Goal: Obtain resource: Obtain resource

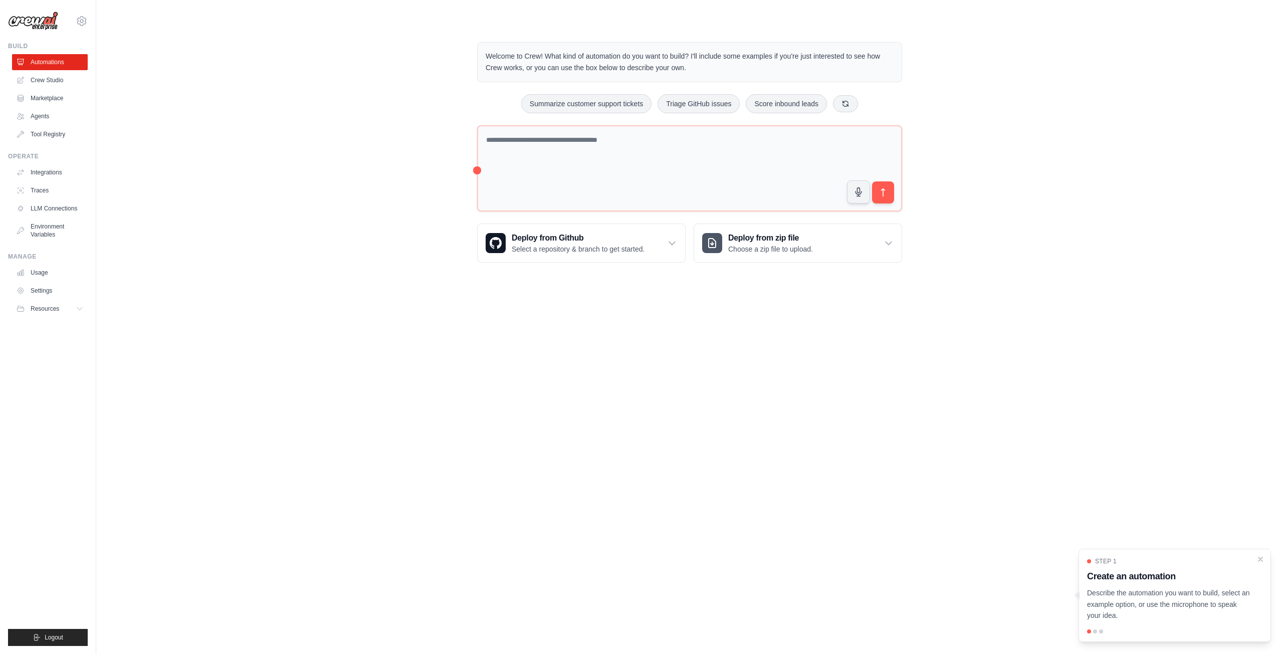
click at [69, 217] on ul "Integrations Traces LLM Connections Environment Variables" at bounding box center [50, 203] width 76 height 78
click at [68, 205] on link "LLM Connections" at bounding box center [51, 208] width 76 height 16
click at [60, 110] on link "Agents" at bounding box center [51, 116] width 76 height 16
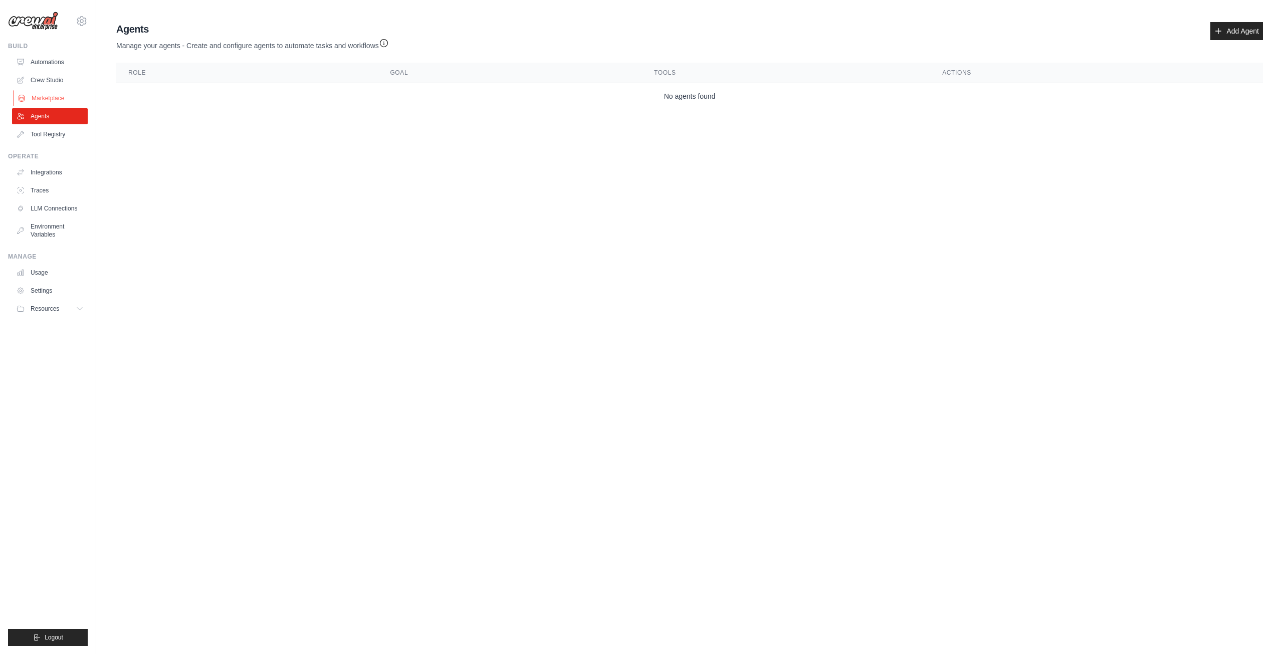
click at [55, 94] on link "Marketplace" at bounding box center [51, 98] width 76 height 16
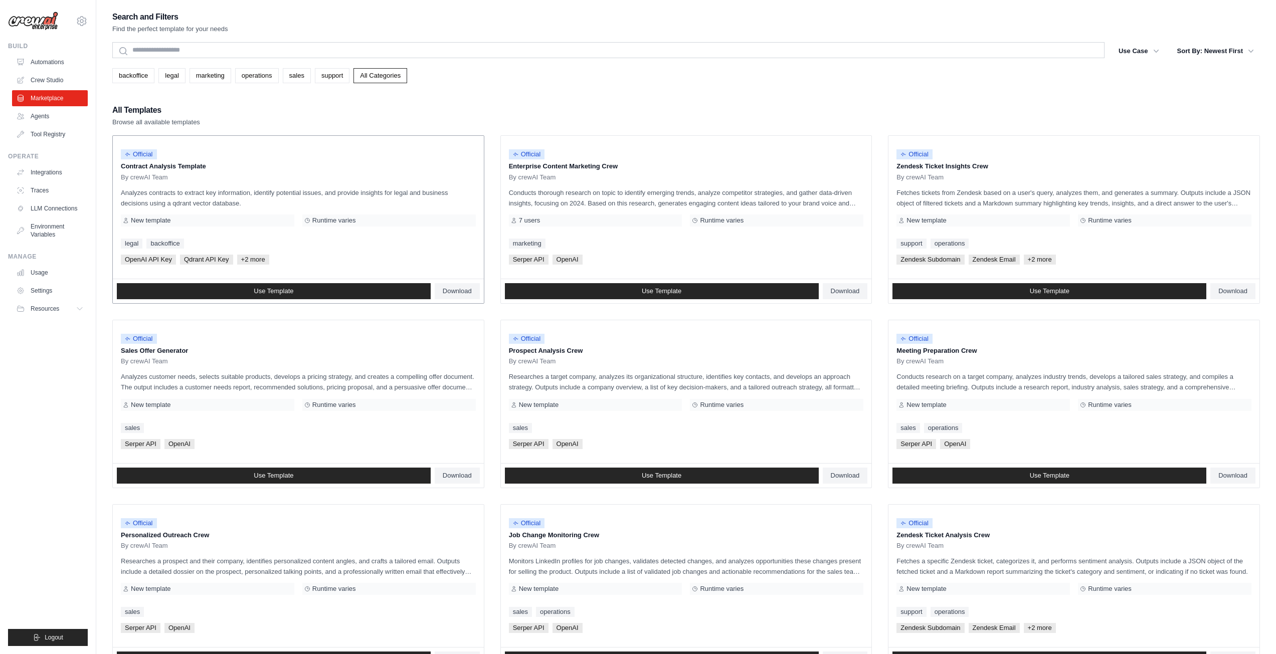
click at [198, 168] on p "Contract Analysis Template" at bounding box center [298, 166] width 355 height 10
click at [183, 164] on p "Contract Analysis Template" at bounding box center [298, 166] width 355 height 10
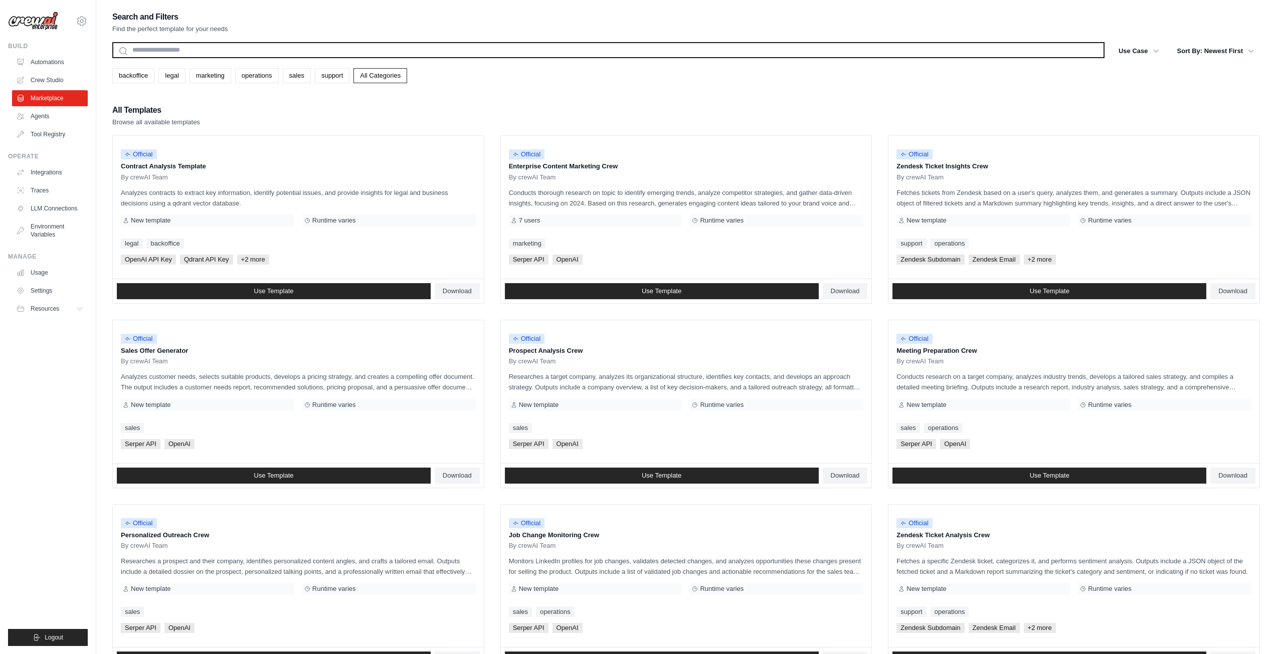
click at [260, 52] on input "text" at bounding box center [608, 50] width 992 height 16
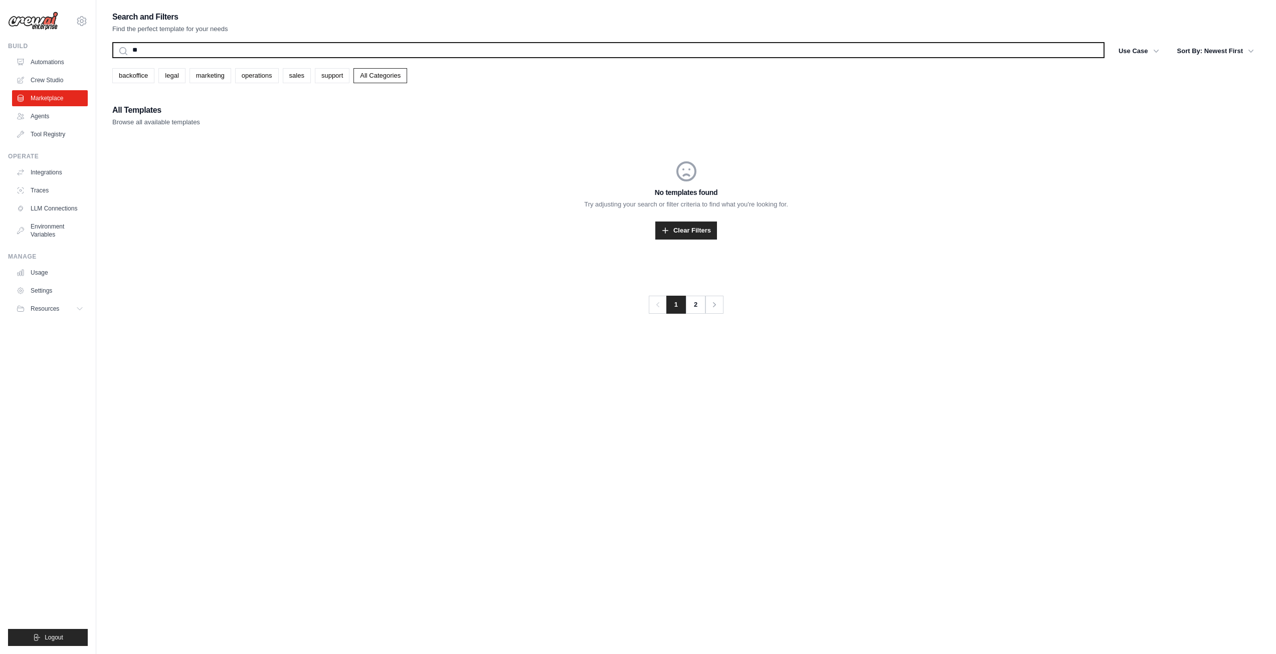
type input "*"
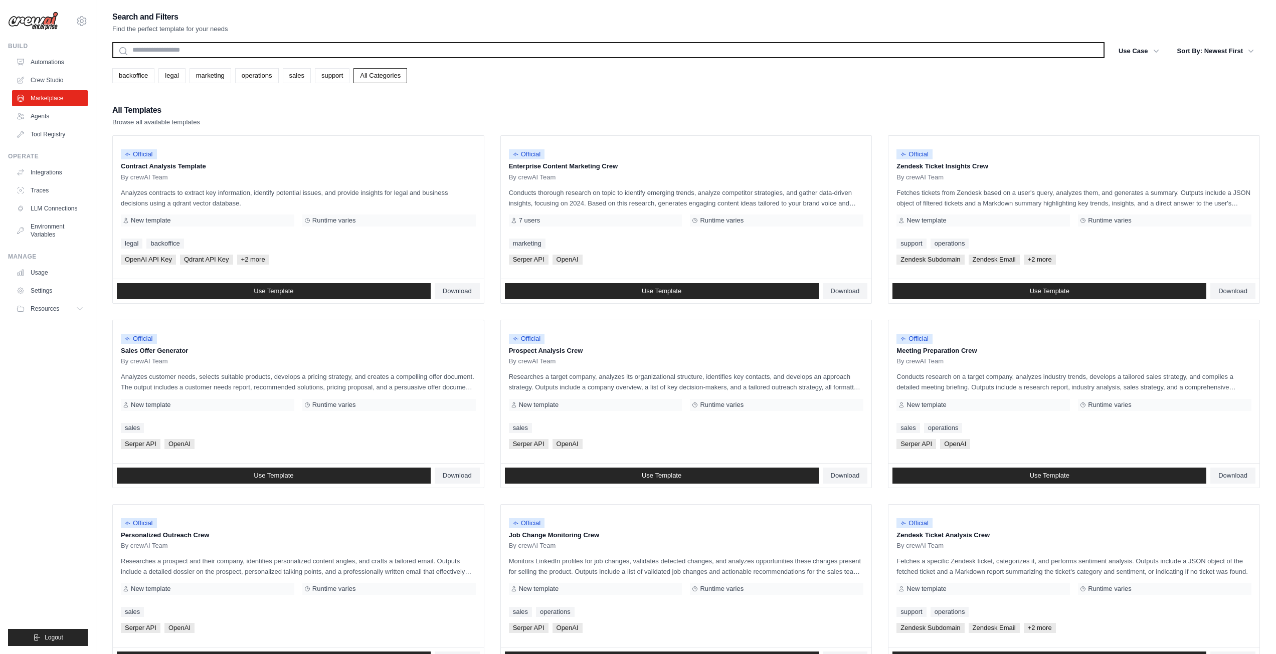
type input "*"
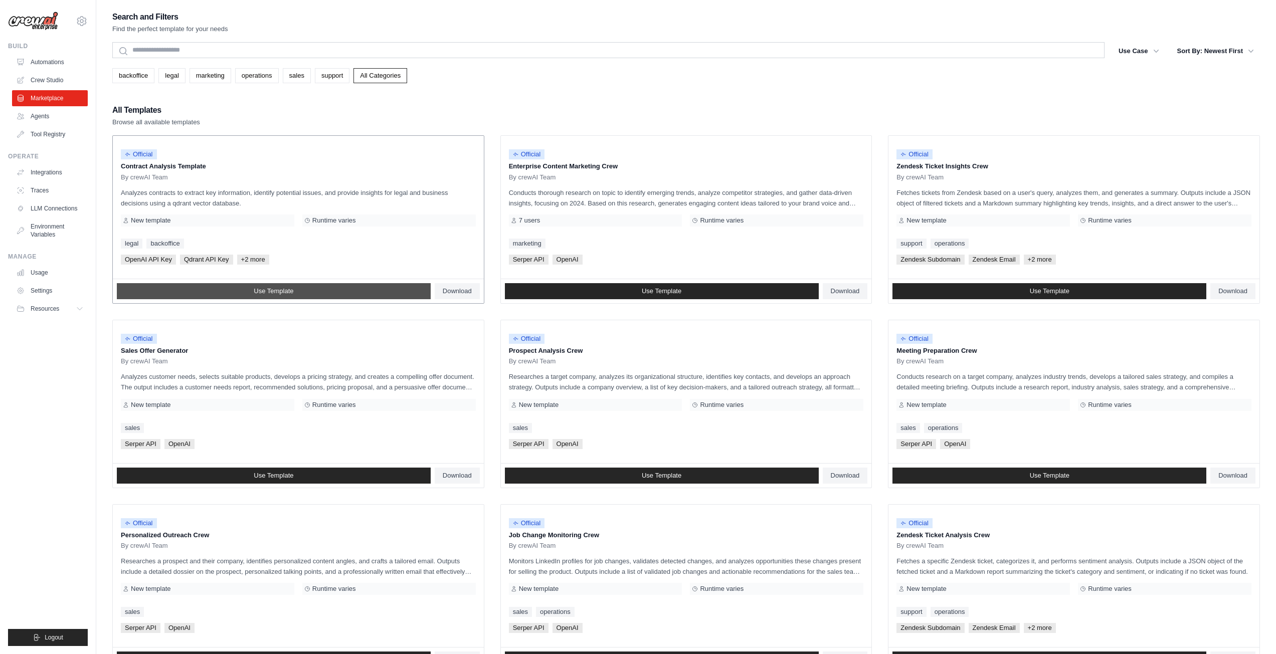
click at [293, 289] on span "Use Template" at bounding box center [274, 291] width 40 height 8
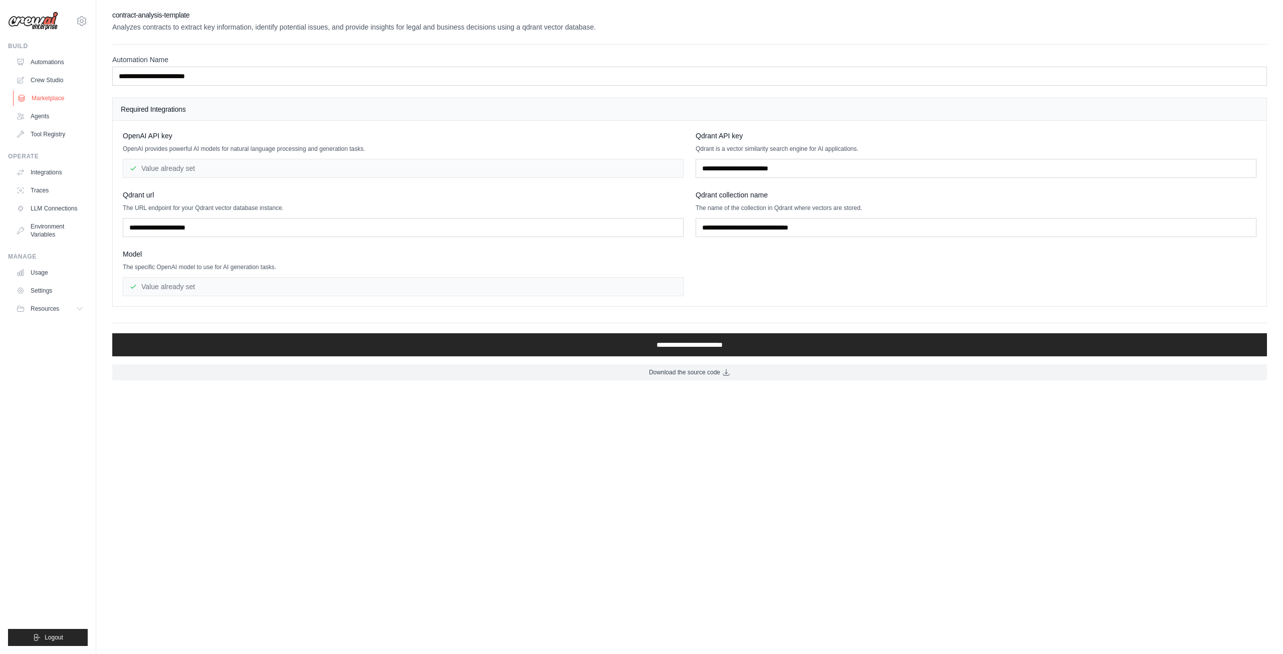
click at [40, 94] on link "Marketplace" at bounding box center [51, 98] width 76 height 16
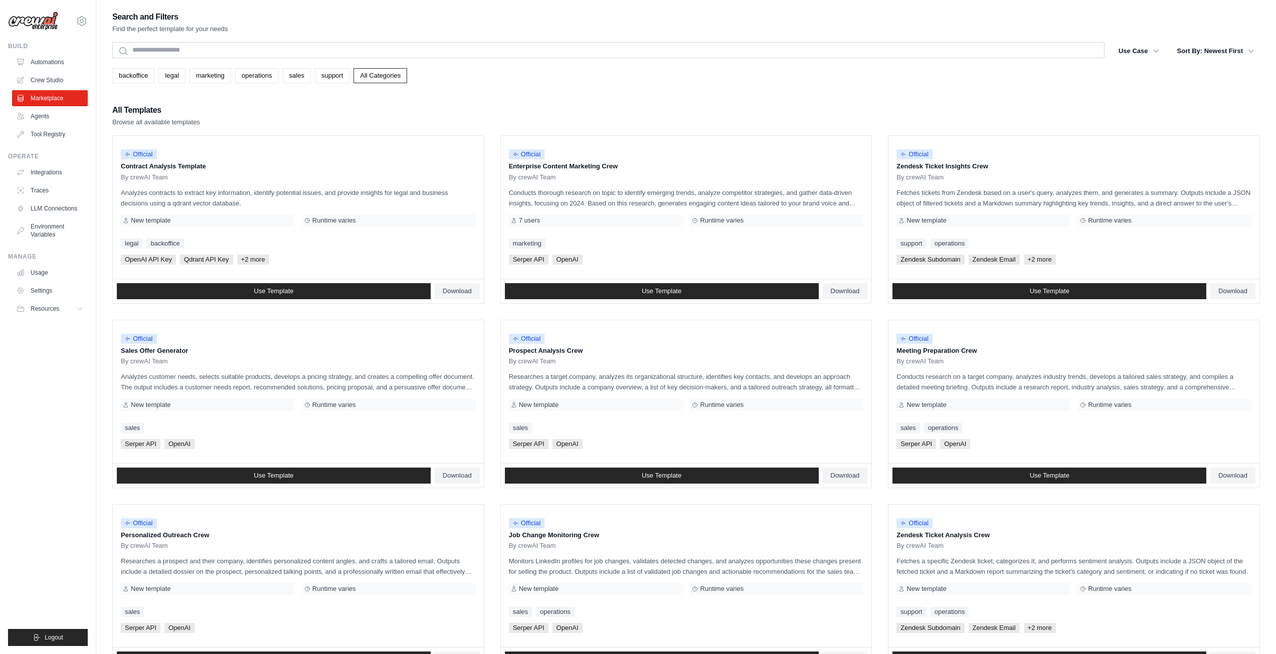
click at [59, 53] on div "Build Automations Crew Studio Marketplace Agents" at bounding box center [48, 92] width 80 height 100
click at [54, 65] on link "Automations" at bounding box center [51, 62] width 76 height 16
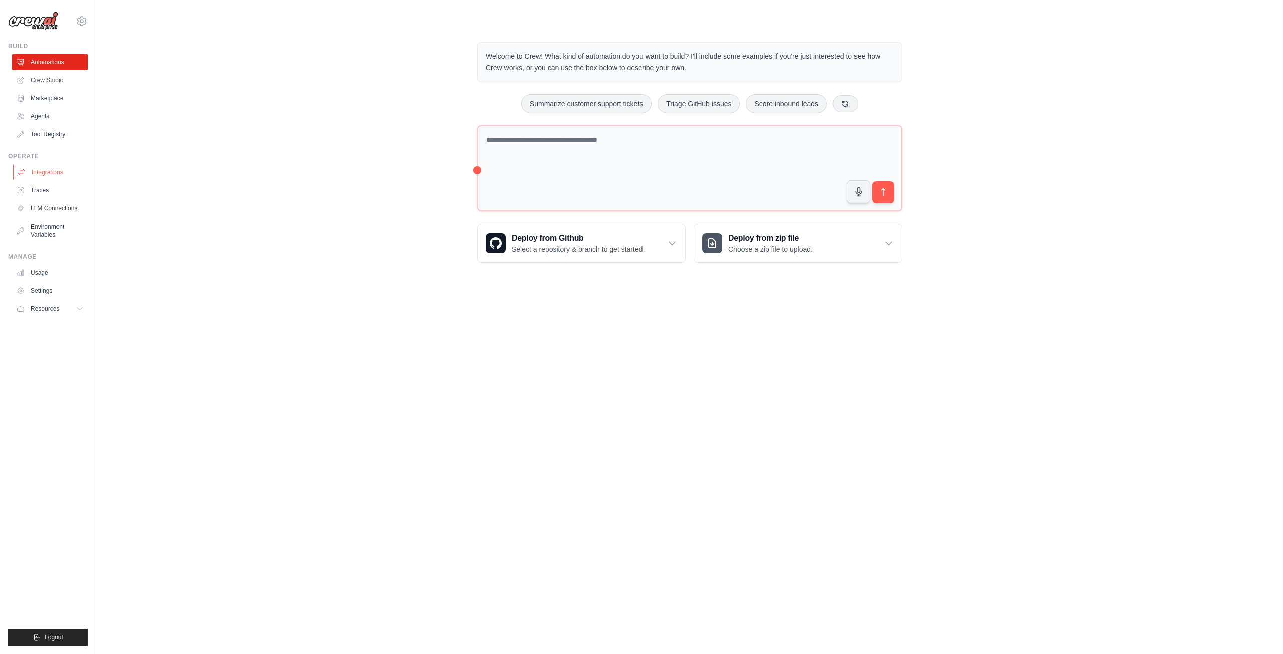
click at [62, 172] on link "Integrations" at bounding box center [51, 172] width 76 height 16
